Goal: Answer question/provide support

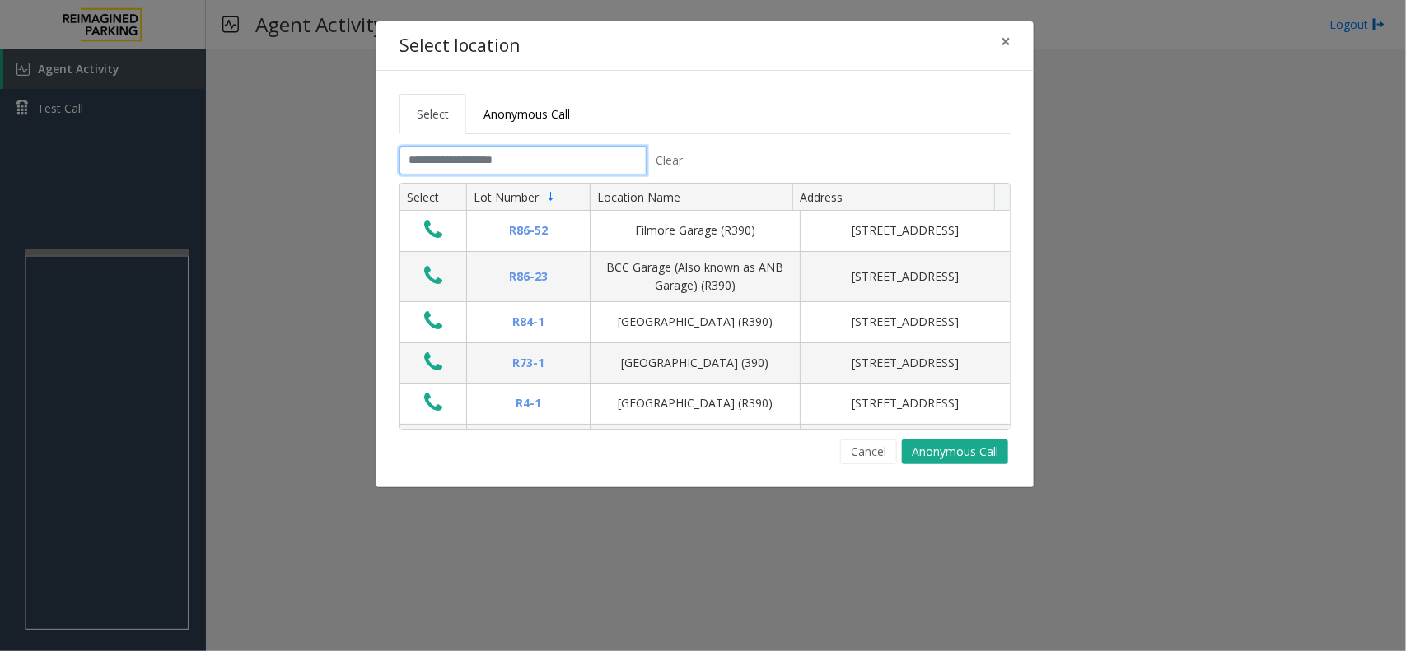
click at [408, 161] on input "text" at bounding box center [522, 161] width 247 height 28
click at [492, 130] on link "Anonymous Call" at bounding box center [526, 114] width 121 height 40
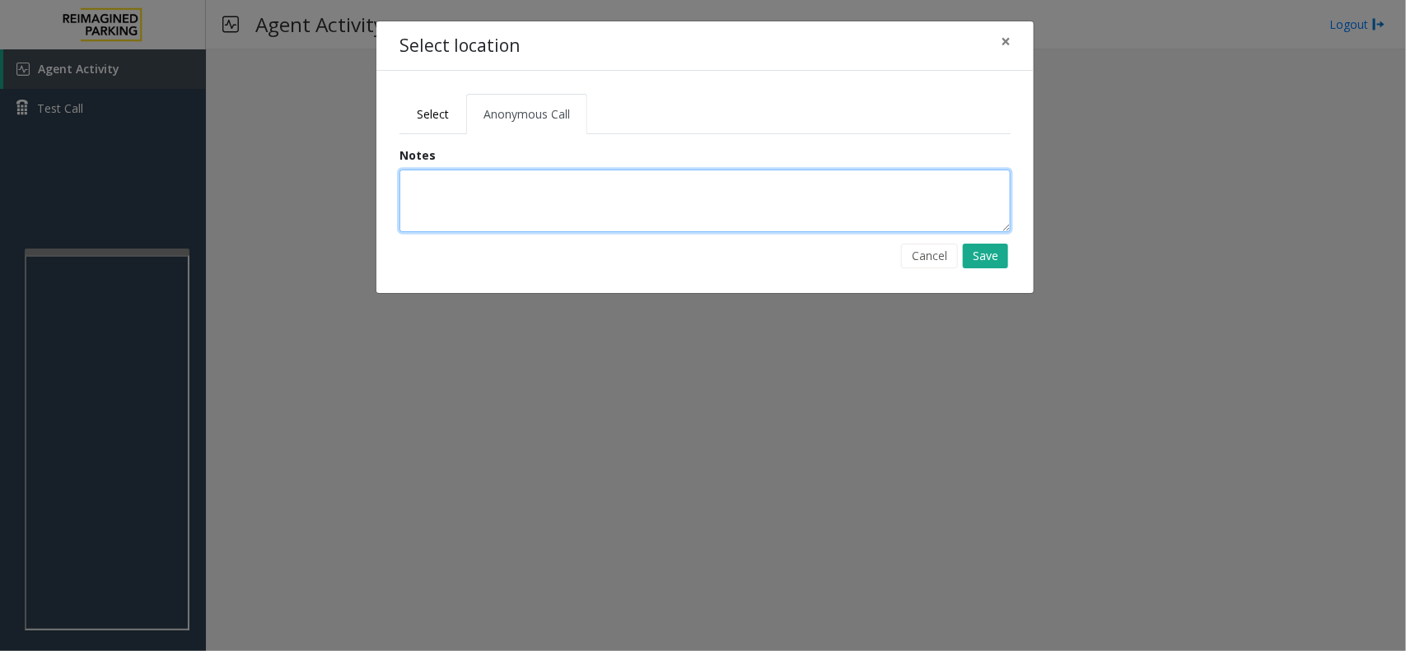
click at [490, 192] on textarea at bounding box center [704, 201] width 611 height 63
type textarea "**********"
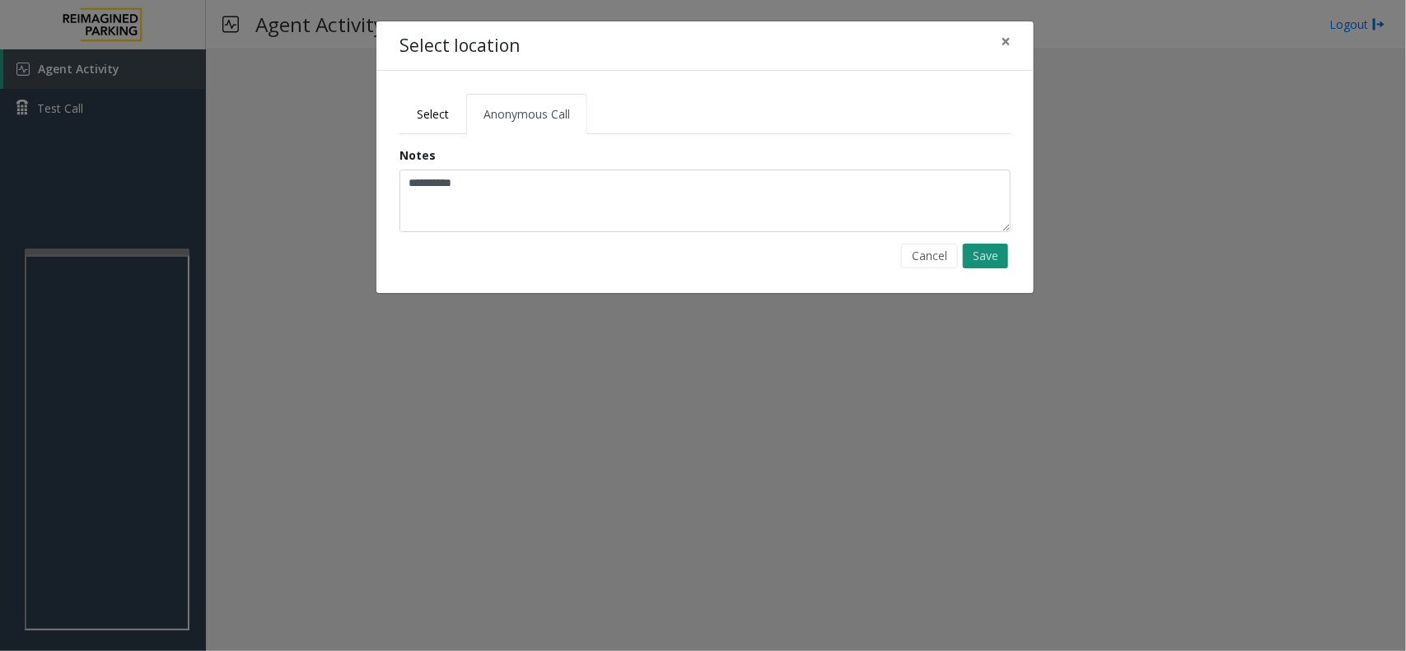
click at [992, 261] on button "Save" at bounding box center [985, 256] width 45 height 25
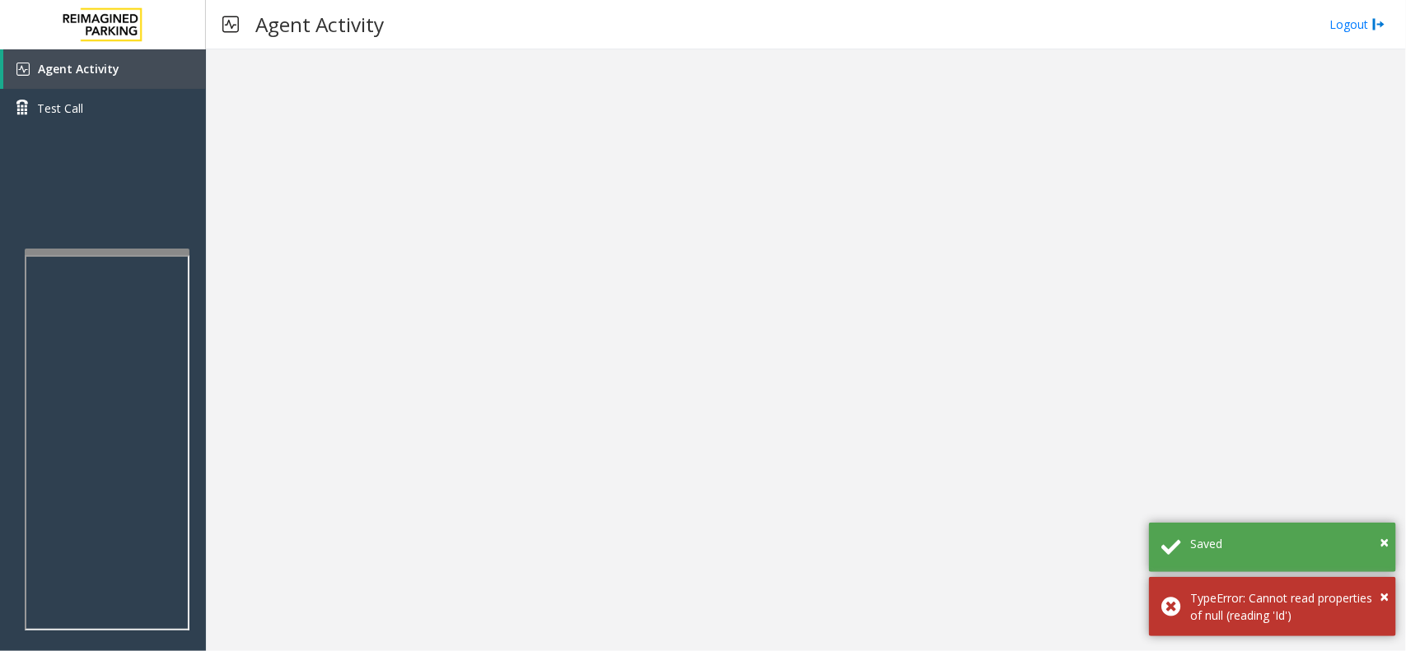
click at [146, 255] on iframe at bounding box center [107, 442] width 165 height 375
click at [151, 249] on div at bounding box center [107, 252] width 165 height 7
click at [166, 68] on link "Agent Activity" at bounding box center [104, 69] width 203 height 40
